Goal: Task Accomplishment & Management: Manage account settings

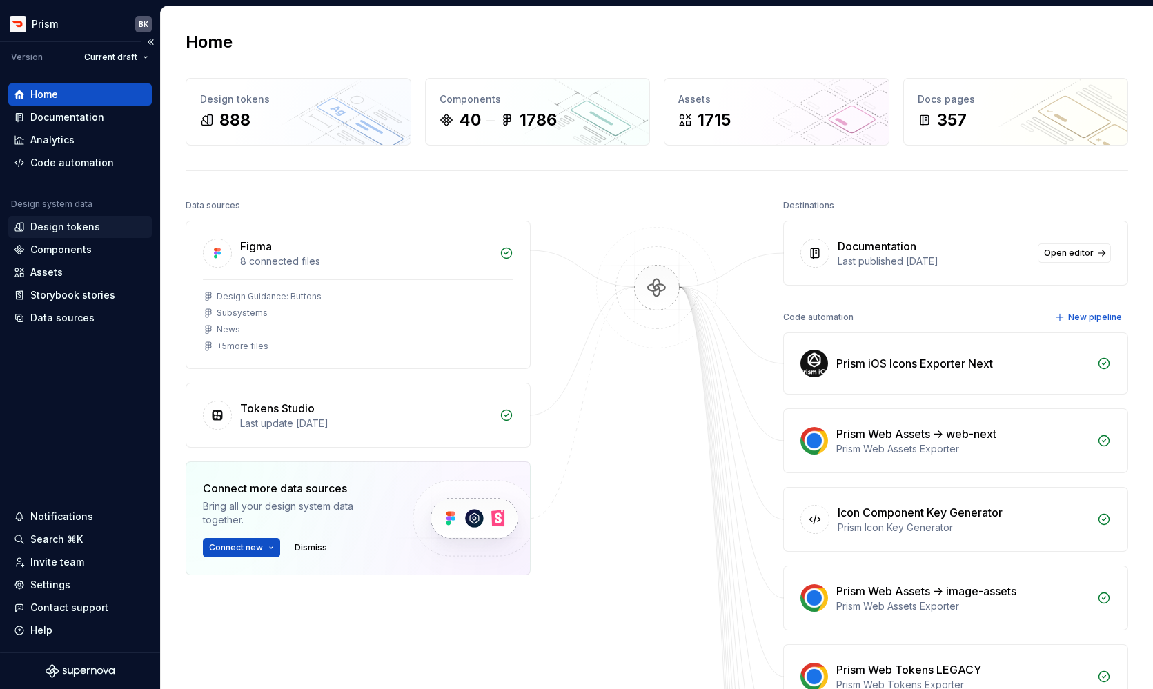
click at [64, 233] on div "Design tokens" at bounding box center [65, 227] width 70 height 14
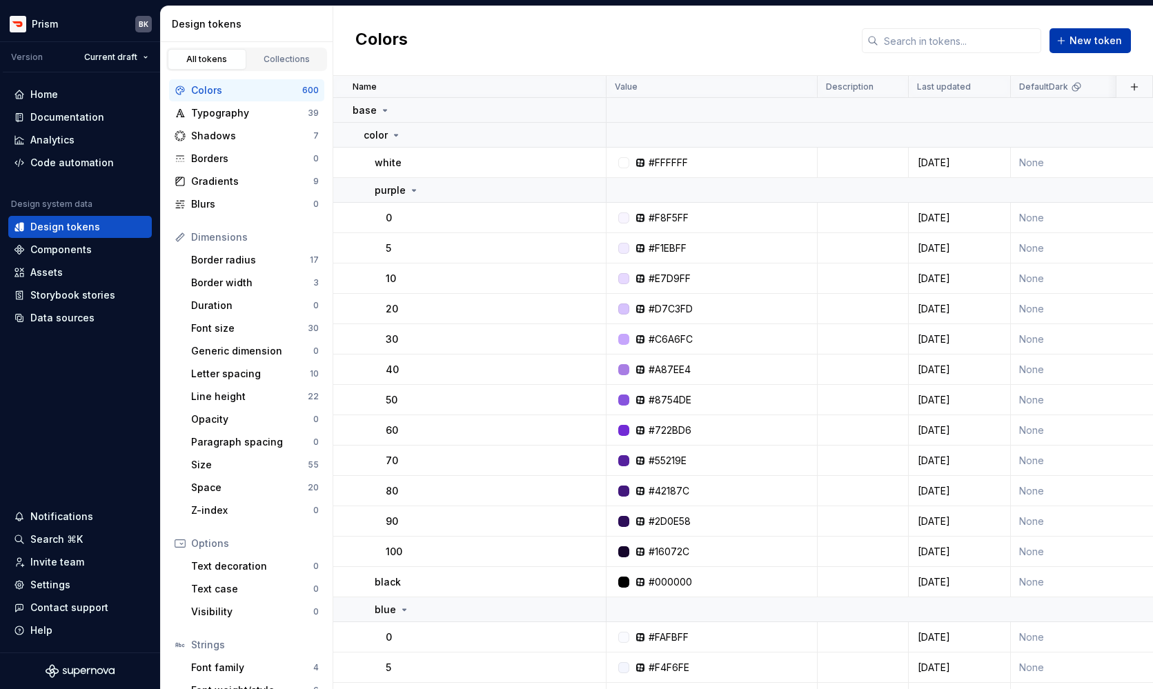
click at [1097, 46] on span "New token" at bounding box center [1096, 41] width 52 height 14
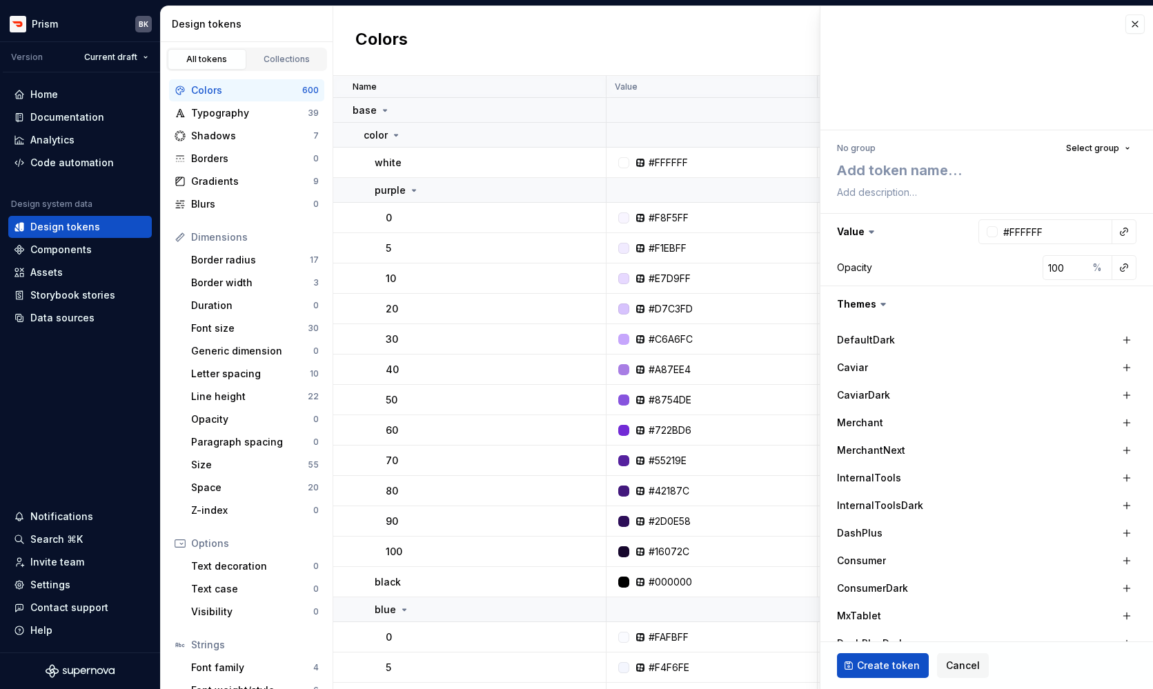
type textarea "*"
click at [971, 664] on span "Cancel" at bounding box center [963, 666] width 34 height 14
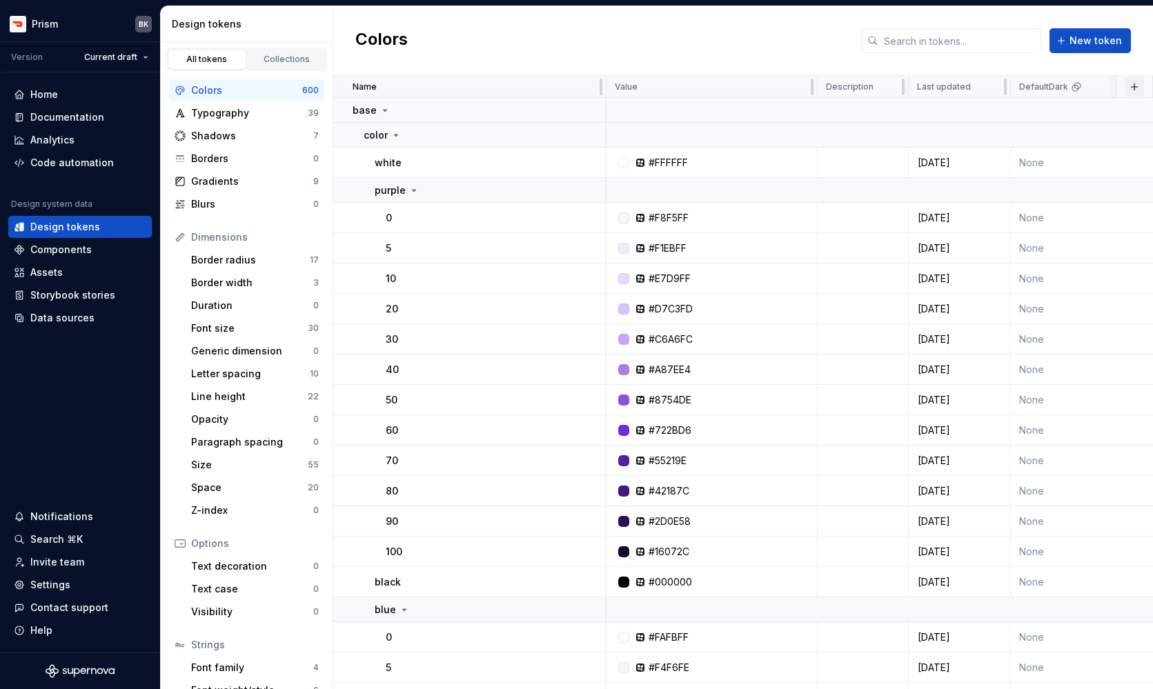
click at [1137, 86] on button "button" at bounding box center [1134, 86] width 19 height 19
click at [1037, 118] on div "New theme" at bounding box center [1031, 114] width 55 height 14
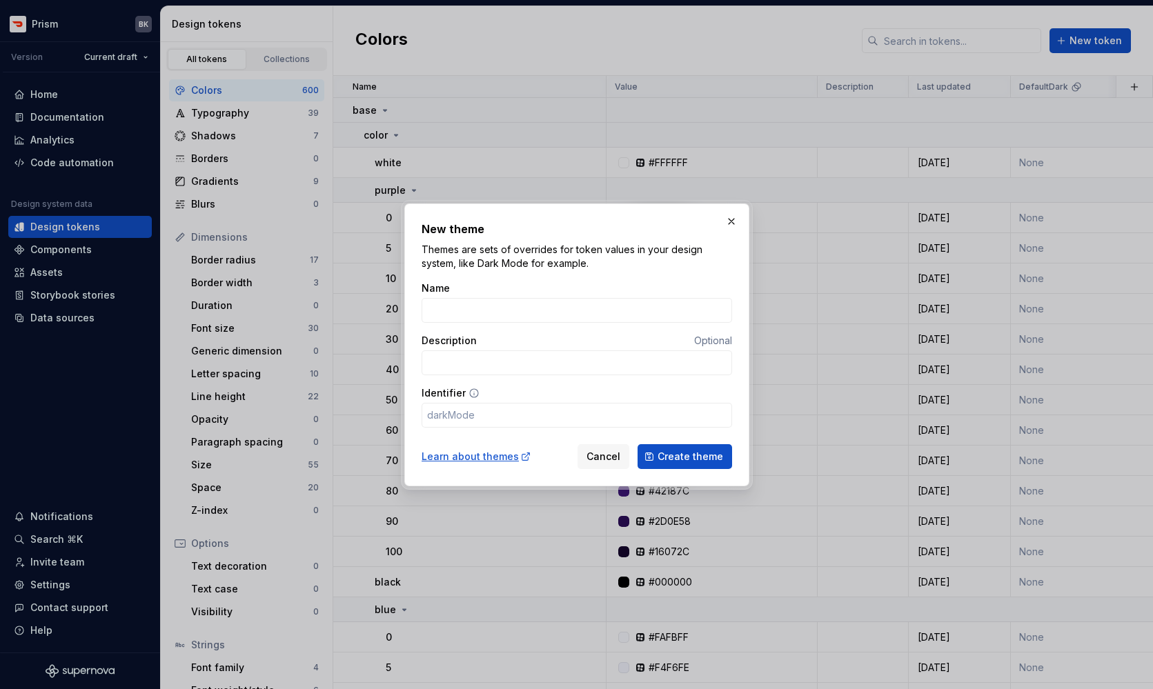
type input "M"
type input "m"
type input "Mx"
type input "mx"
type input "Mx"
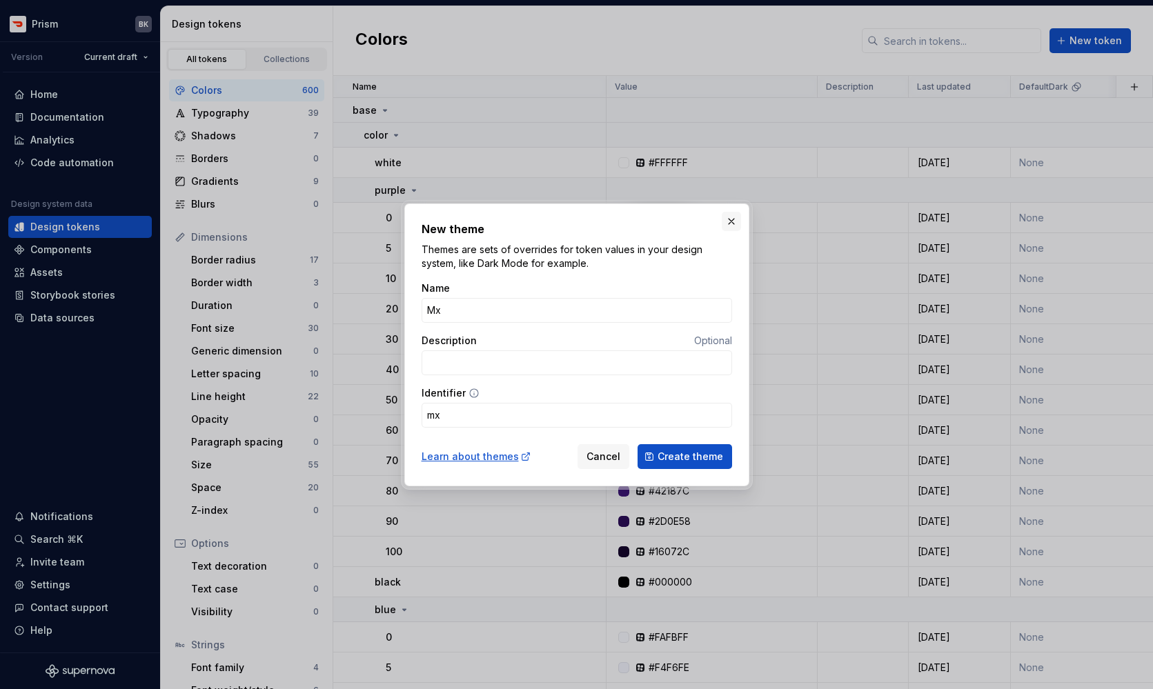
click at [734, 224] on button "button" at bounding box center [731, 221] width 19 height 19
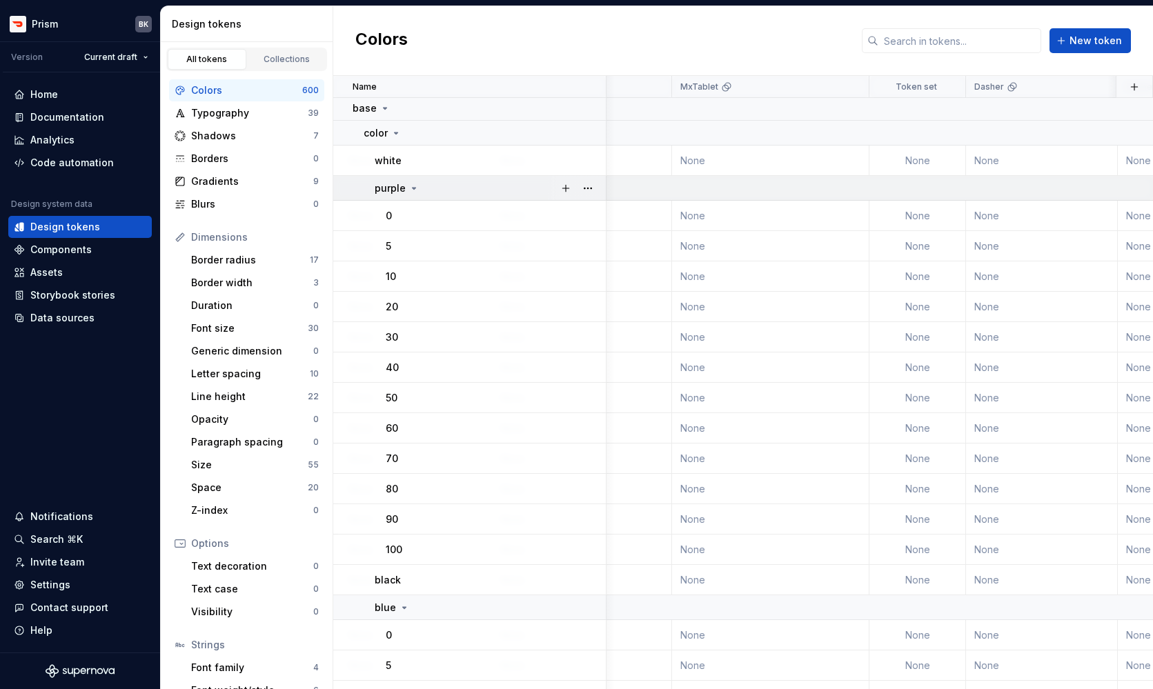
scroll to position [1, 2698]
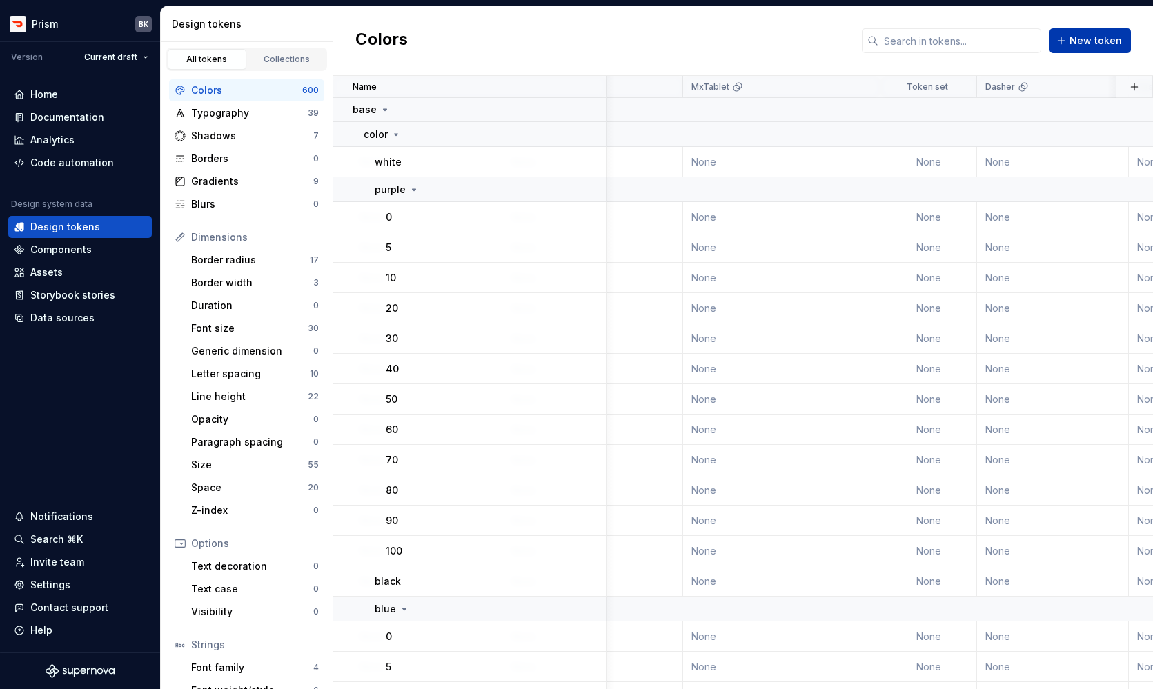
click at [1099, 47] on span "New token" at bounding box center [1096, 41] width 52 height 14
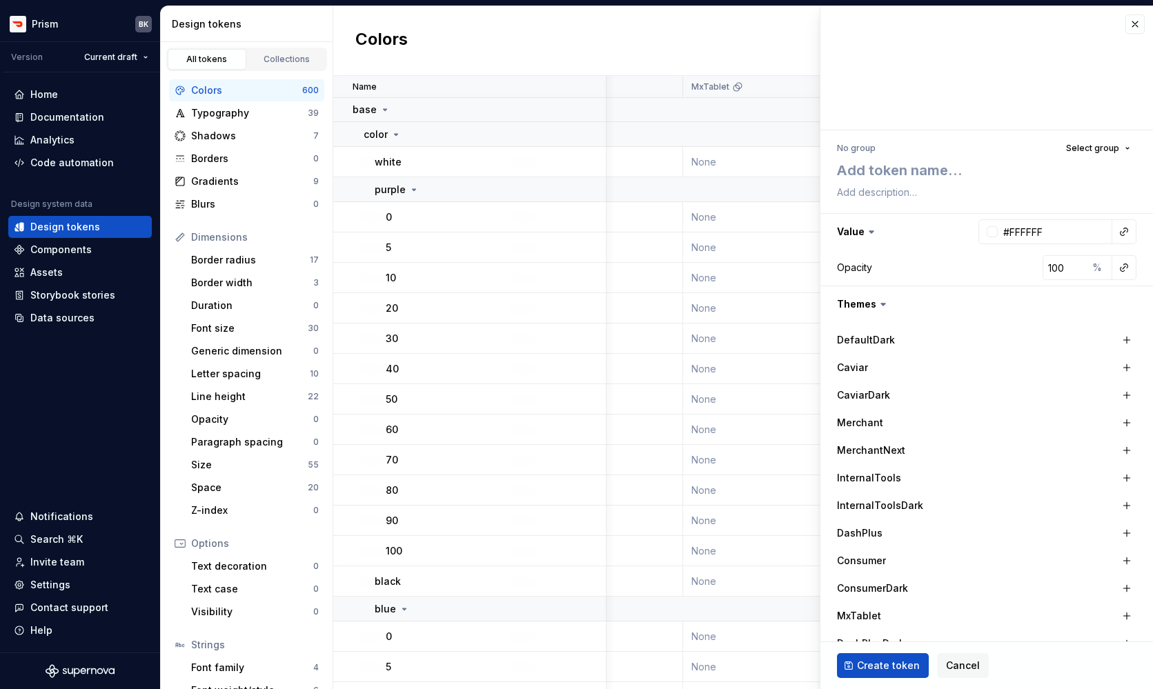
type textarea "*"
click at [1134, 22] on button "button" at bounding box center [1135, 23] width 19 height 19
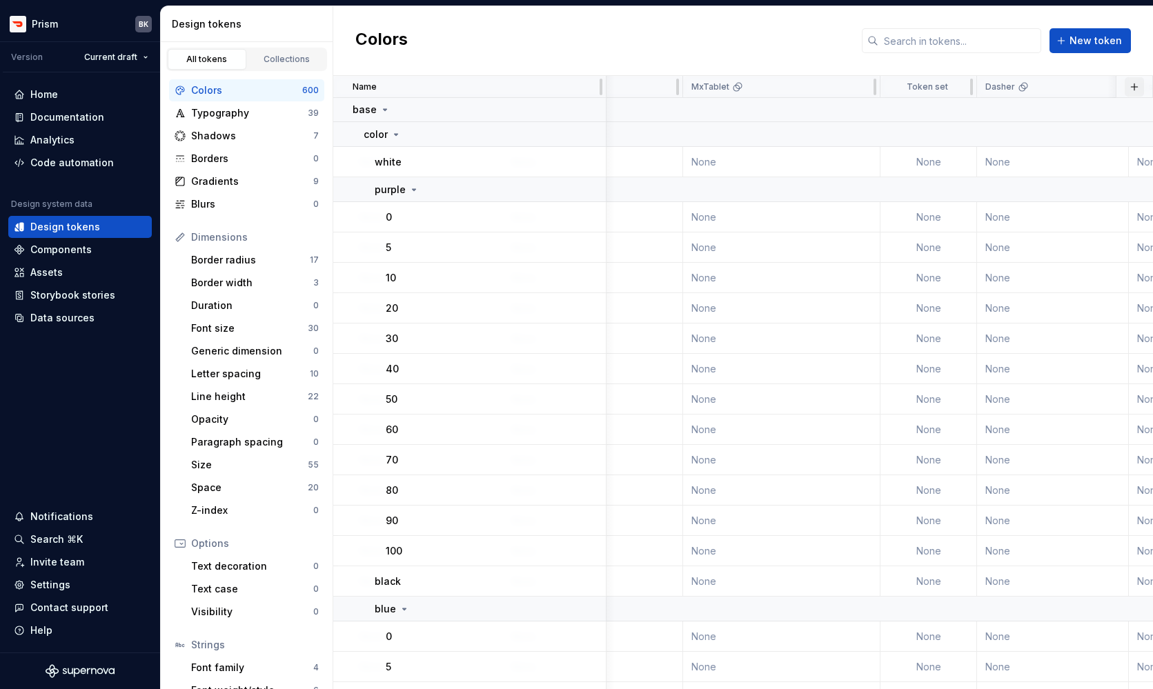
click at [1131, 86] on button "button" at bounding box center [1134, 86] width 19 height 19
click at [1034, 116] on div "New theme" at bounding box center [1031, 114] width 55 height 14
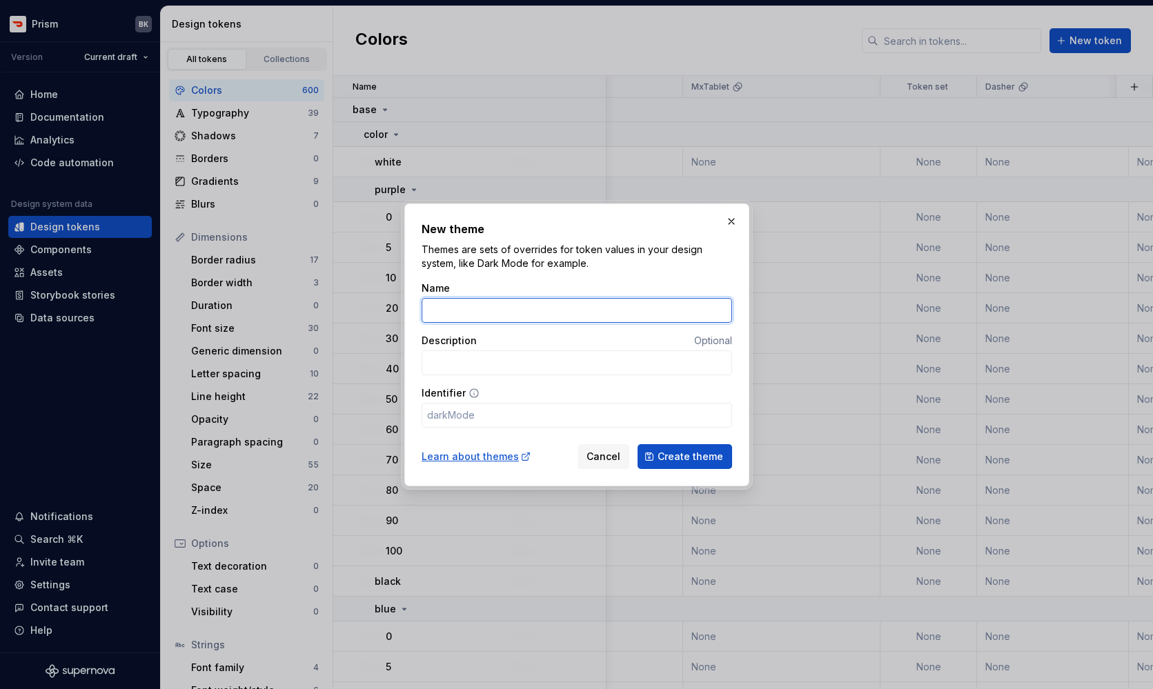
type input "M"
type input "m"
type input "Mx"
type input "mx"
type input "MxT"
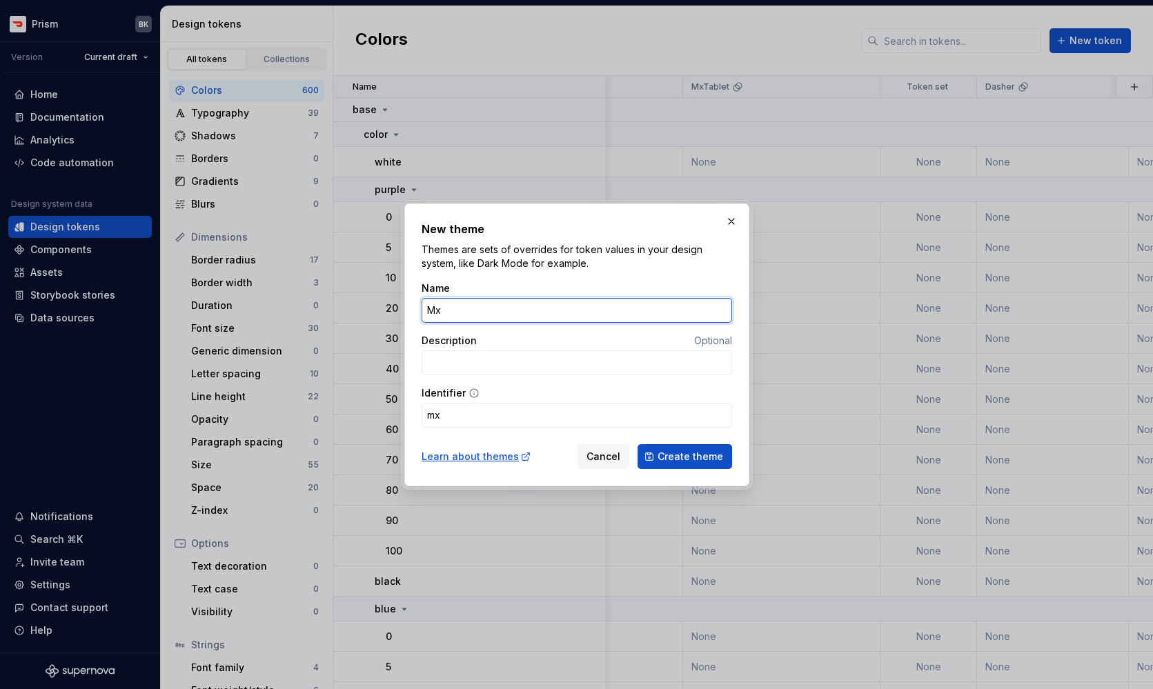
type input "mxt"
type input "MxTa"
type input "mxta"
type input "MxTab"
type input "mxtab"
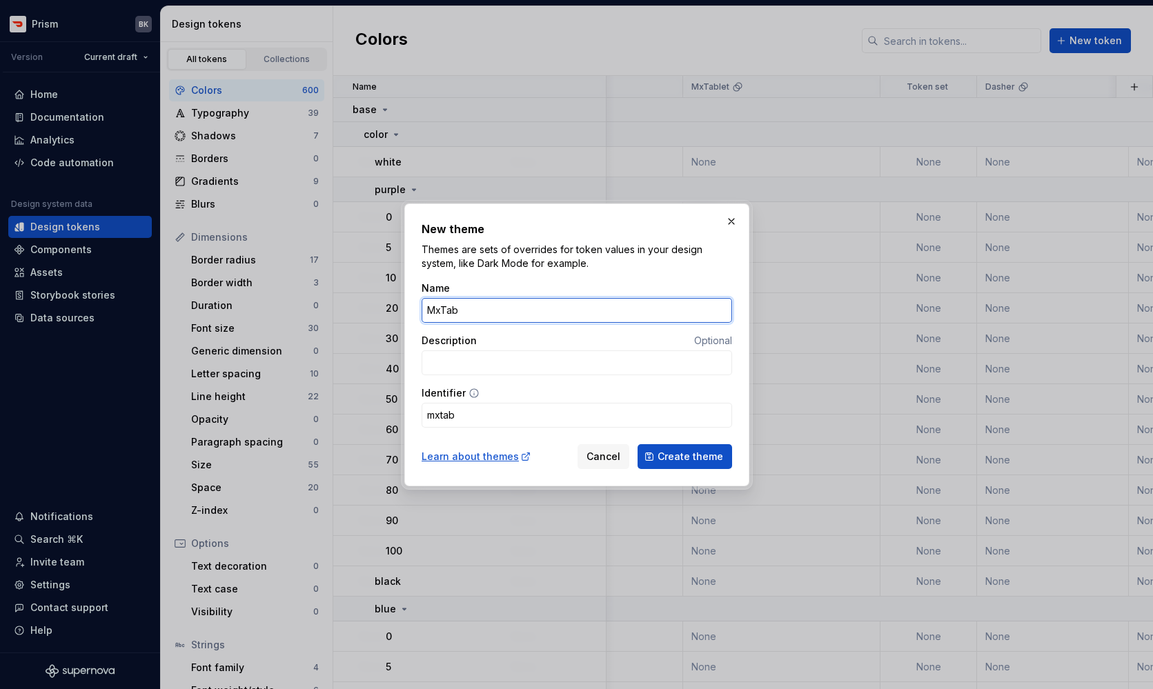
type input "MxTabl"
type input "mxtabl"
type input "MxTable"
type input "mxtable"
type input "MxTablet"
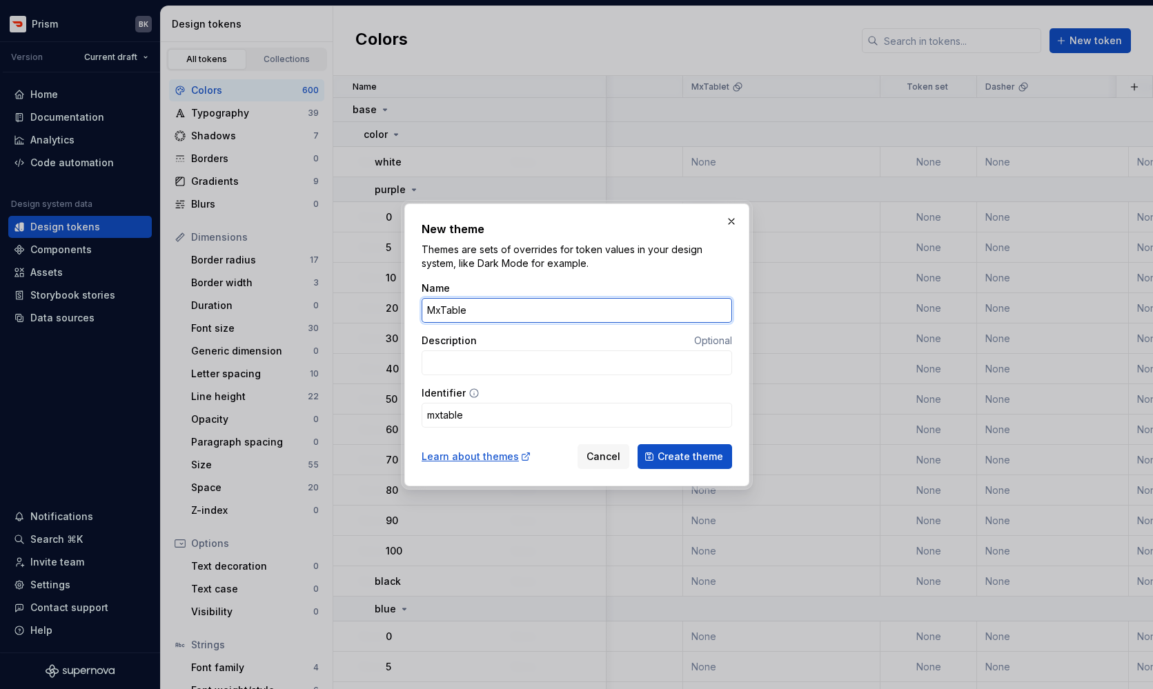
type input "mxtablet"
type input "MxTabletD"
type input "mxtabletd"
type input "MxTabletDa"
type input "mxtabletda"
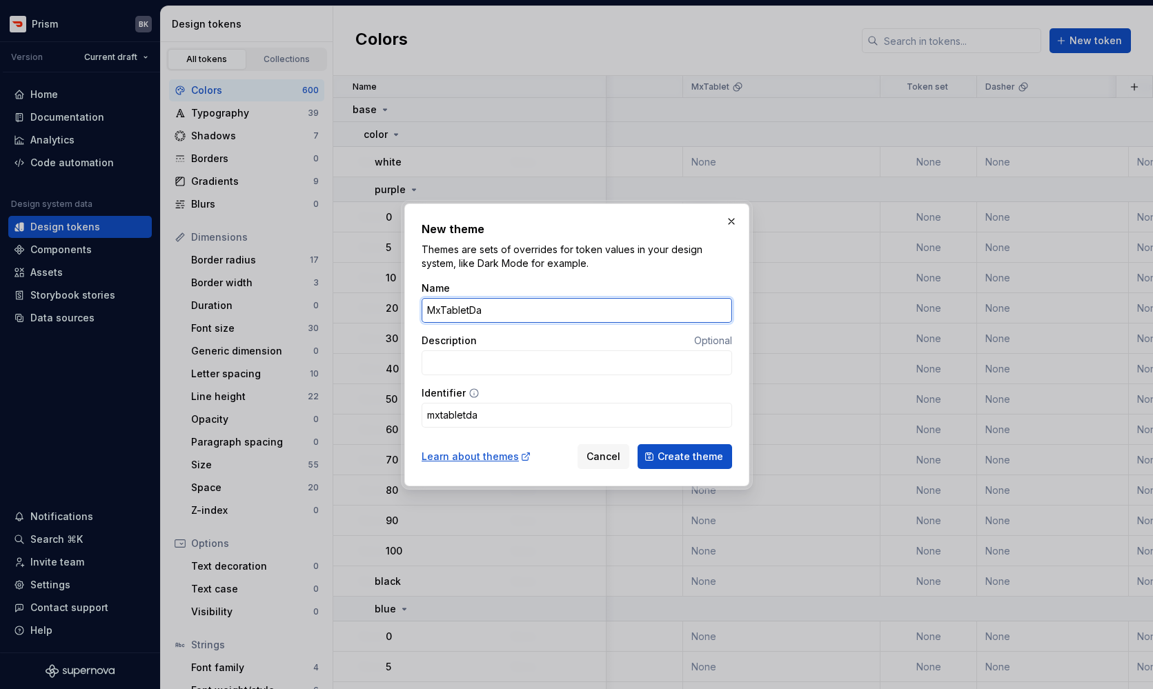
type input "MxTabletDar"
type input "mxtabletdar"
type input "MxTabletDark"
type input "mxtabletdark"
type input "MxTabletDark"
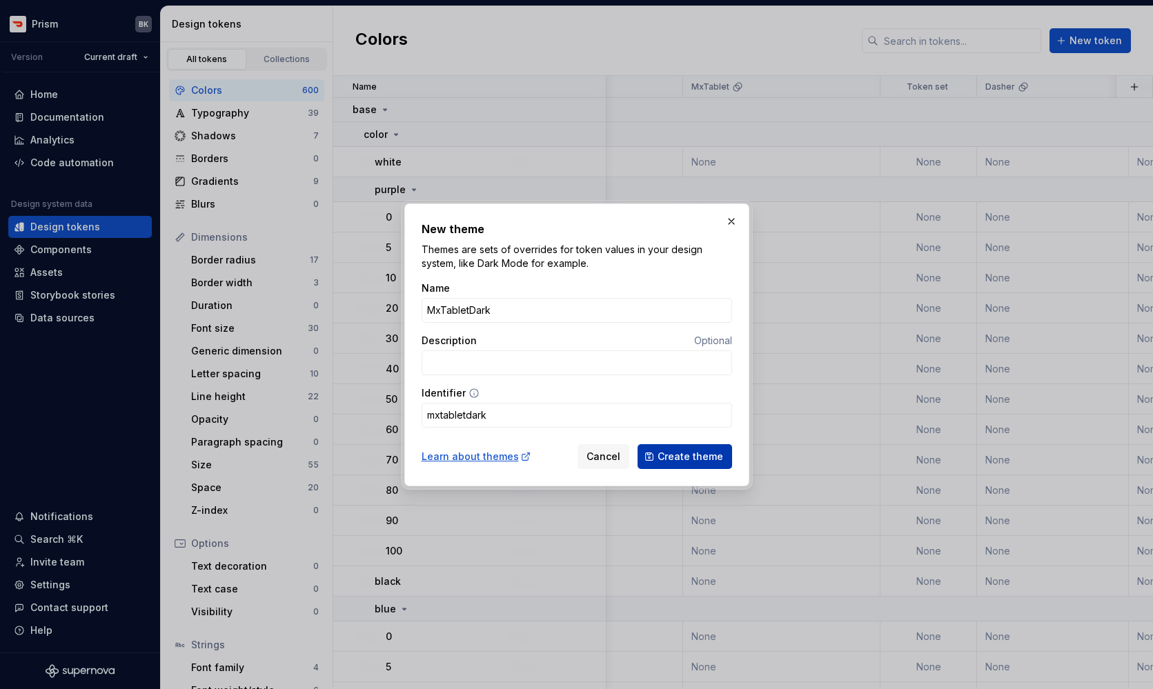
click at [668, 455] on span "Create theme" at bounding box center [691, 457] width 66 height 14
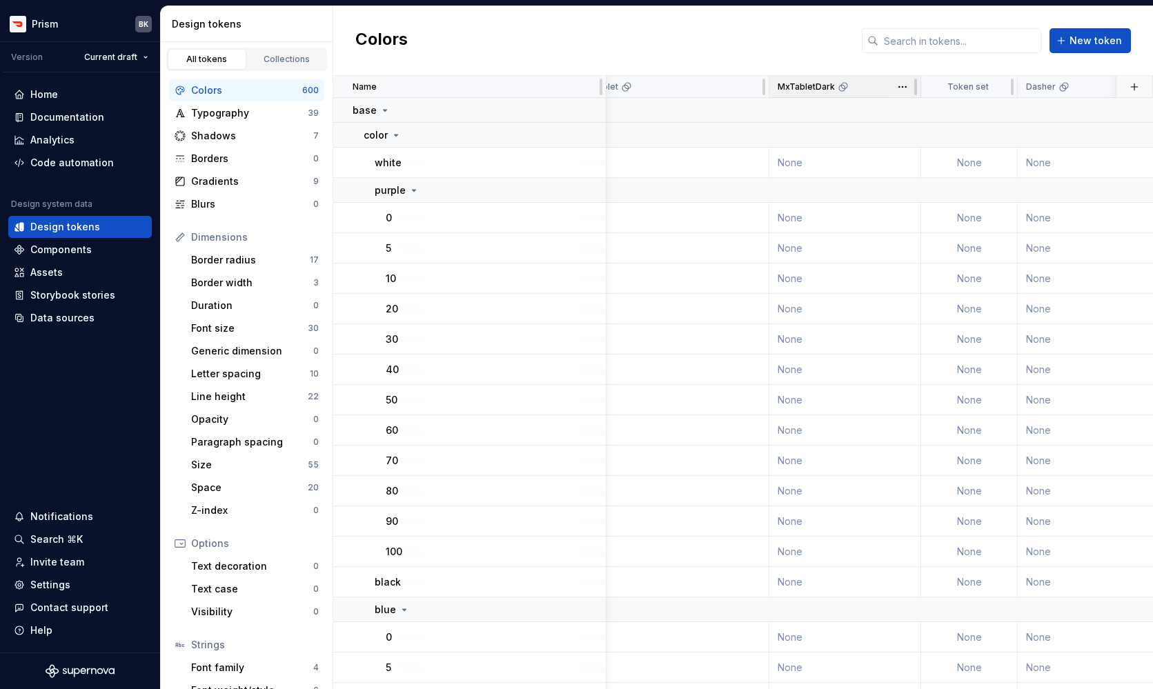
scroll to position [0, 2711]
